Goal: Information Seeking & Learning: Learn about a topic

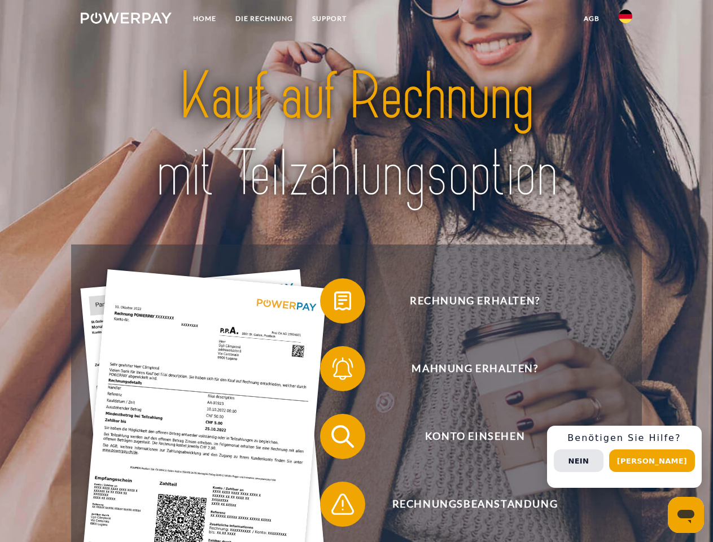
click at [126, 20] on img at bounding box center [126, 17] width 91 height 11
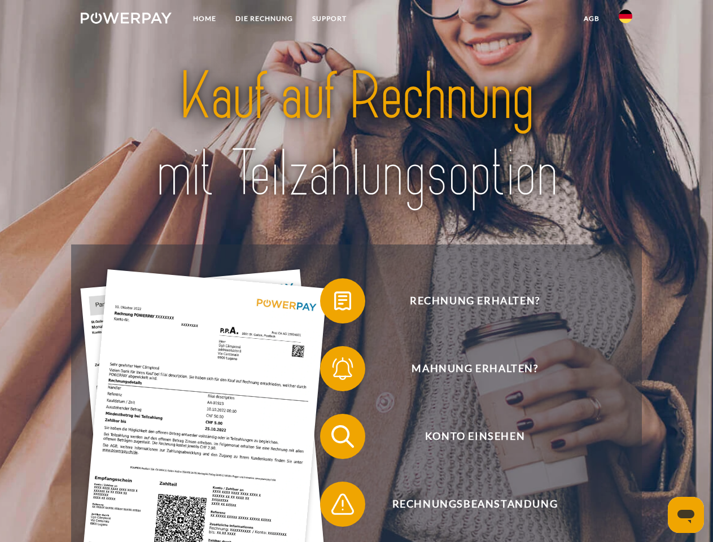
click at [626, 20] on img at bounding box center [626, 17] width 14 height 14
click at [591, 19] on link "agb" at bounding box center [591, 18] width 35 height 20
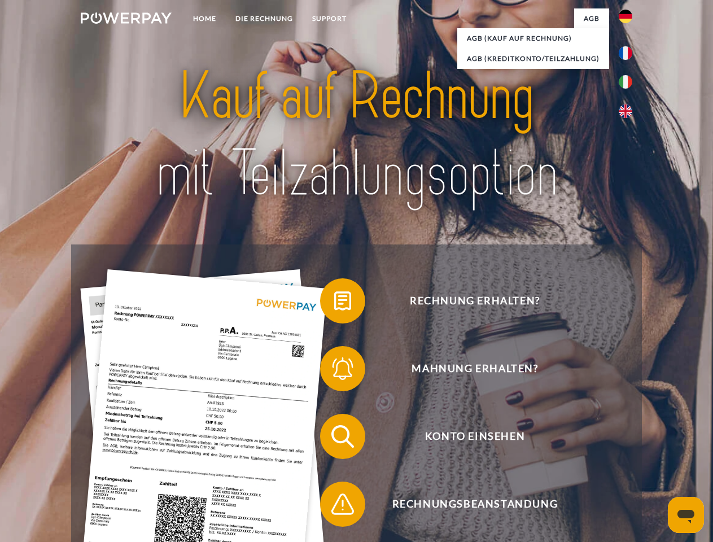
click at [334, 303] on span at bounding box center [326, 301] width 56 height 56
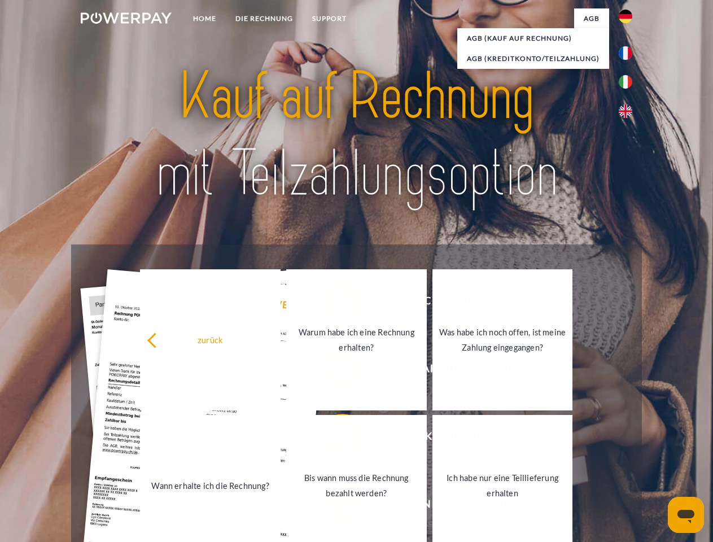
click at [281, 439] on link "Wann erhalte ich die Rechnung?" at bounding box center [210, 485] width 141 height 141
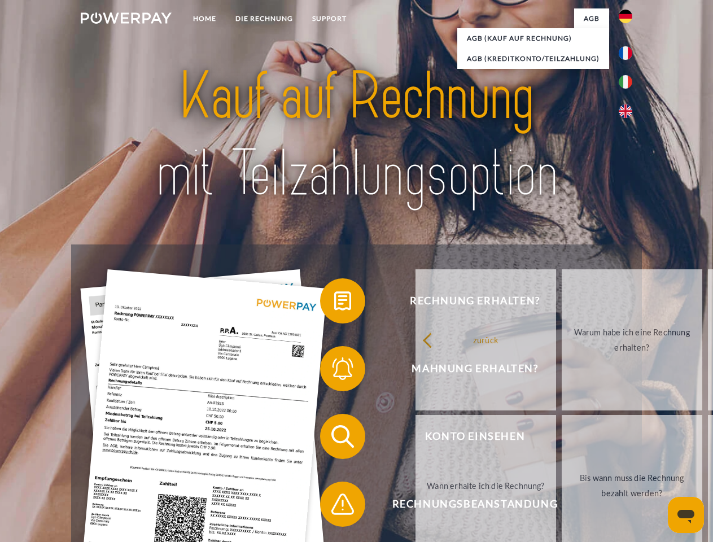
click at [334, 507] on span at bounding box center [326, 504] width 56 height 56
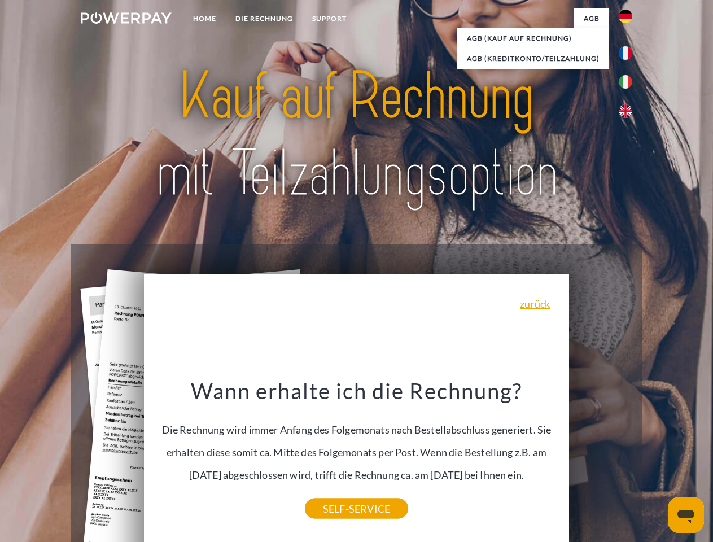
click at [601, 459] on span "Konto einsehen" at bounding box center [475, 436] width 277 height 45
click at [656, 461] on header "Home DIE RECHNUNG SUPPORT" at bounding box center [356, 390] width 713 height 780
